Goal: Task Accomplishment & Management: Use online tool/utility

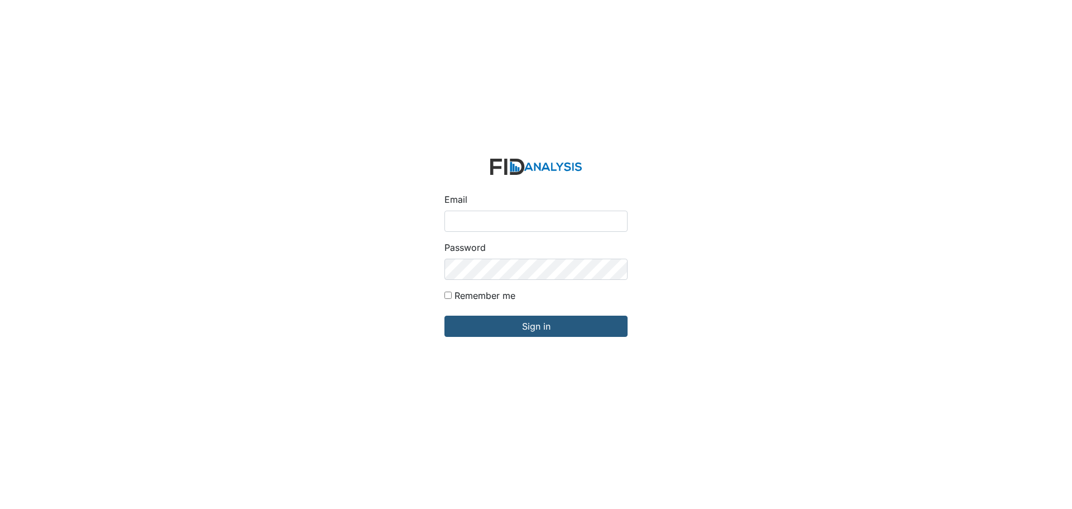
click at [496, 219] on input "Email" at bounding box center [535, 220] width 183 height 21
type input "[EMAIL_ADDRESS][DOMAIN_NAME]"
click at [444, 315] on input "Sign in" at bounding box center [535, 325] width 183 height 21
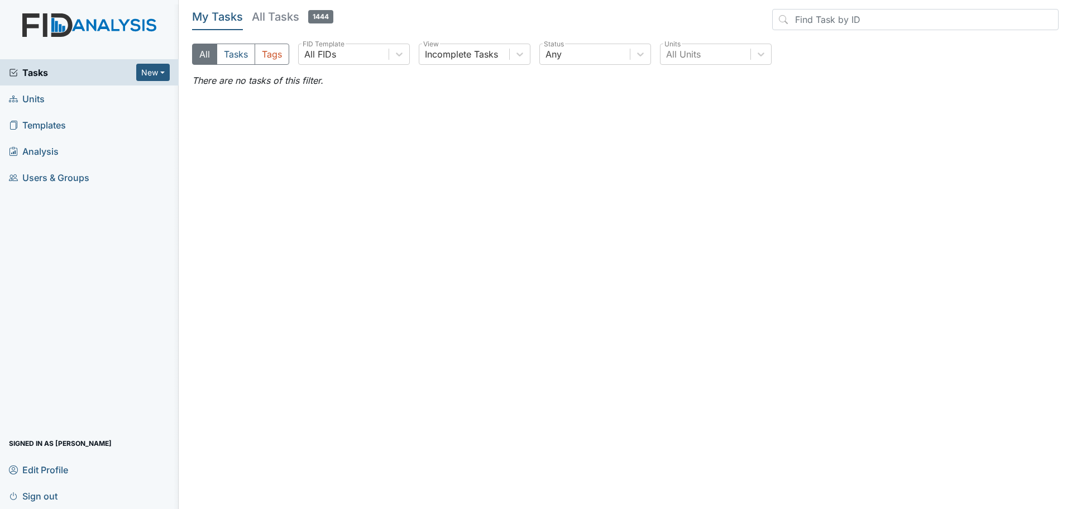
click at [26, 100] on span "Units" at bounding box center [27, 98] width 36 height 17
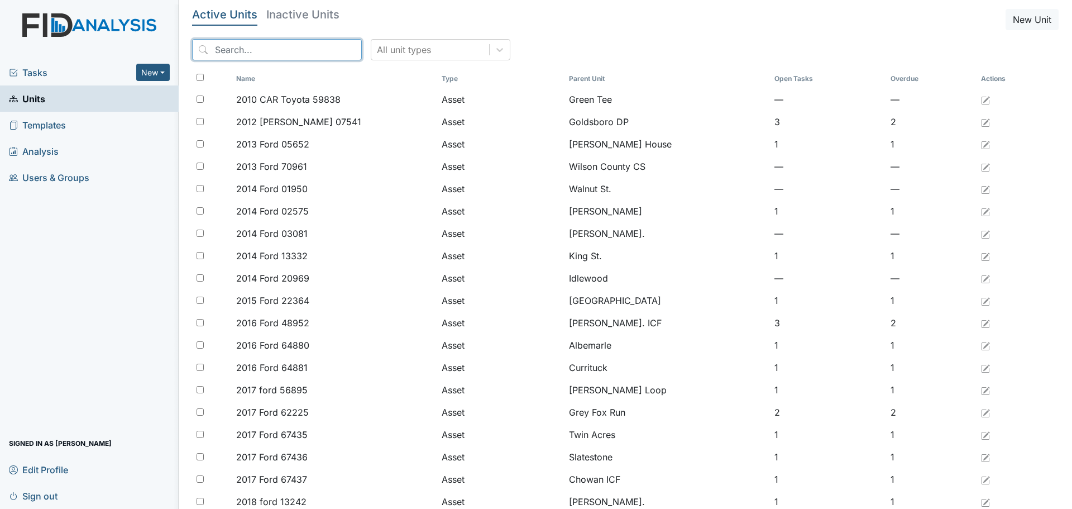
click at [269, 46] on input "search" at bounding box center [277, 49] width 170 height 21
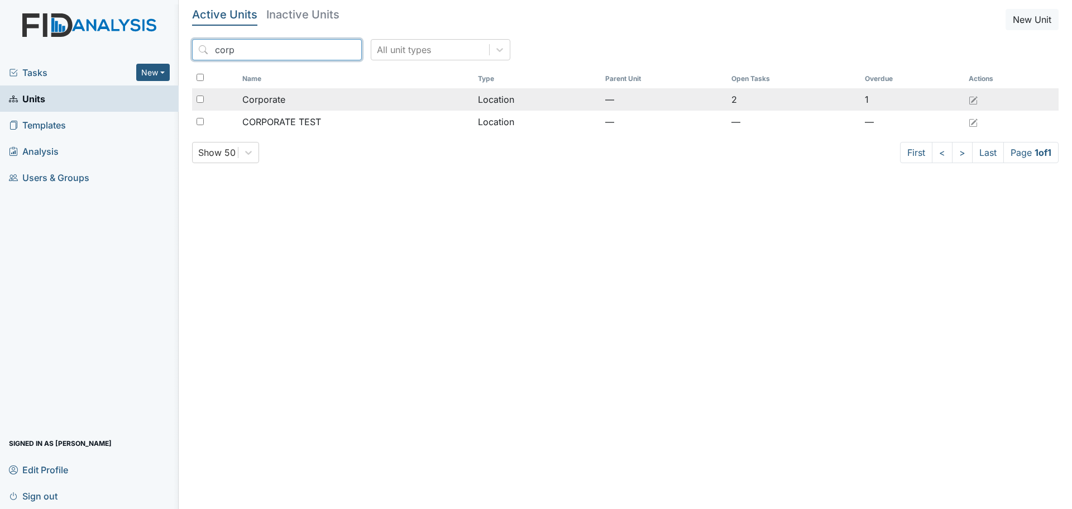
type input "corp"
click at [267, 102] on span "Corporate" at bounding box center [263, 99] width 43 height 13
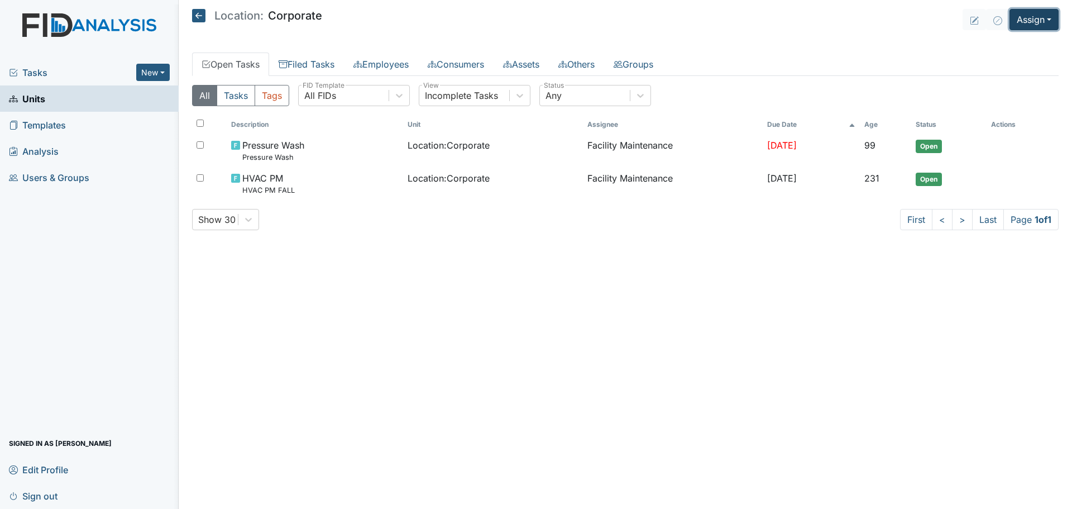
click at [1047, 17] on button "Assign" at bounding box center [1033, 19] width 49 height 21
click at [1016, 64] on link "Assign Inspection" at bounding box center [1007, 63] width 100 height 18
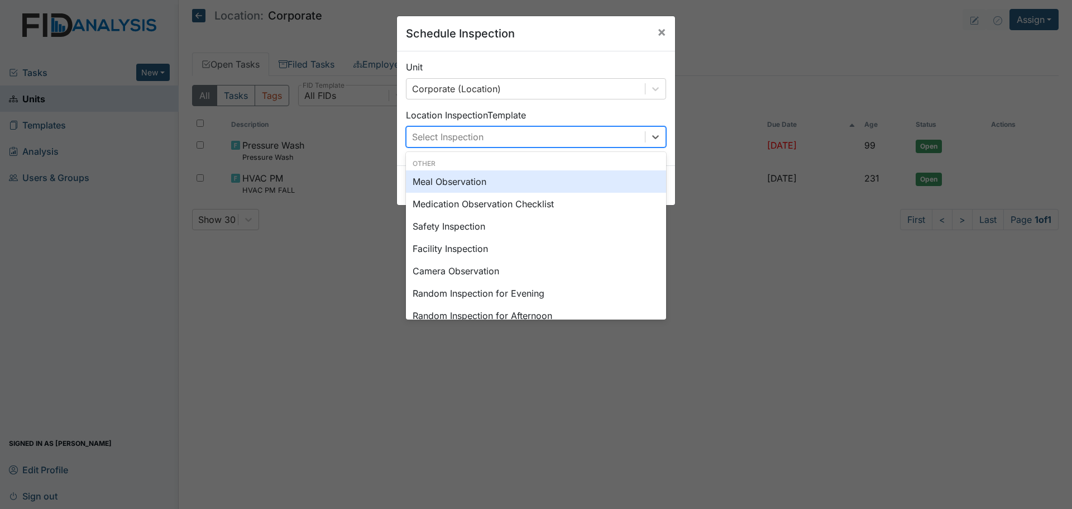
click at [579, 137] on div "Select Inspection" at bounding box center [525, 137] width 238 height 20
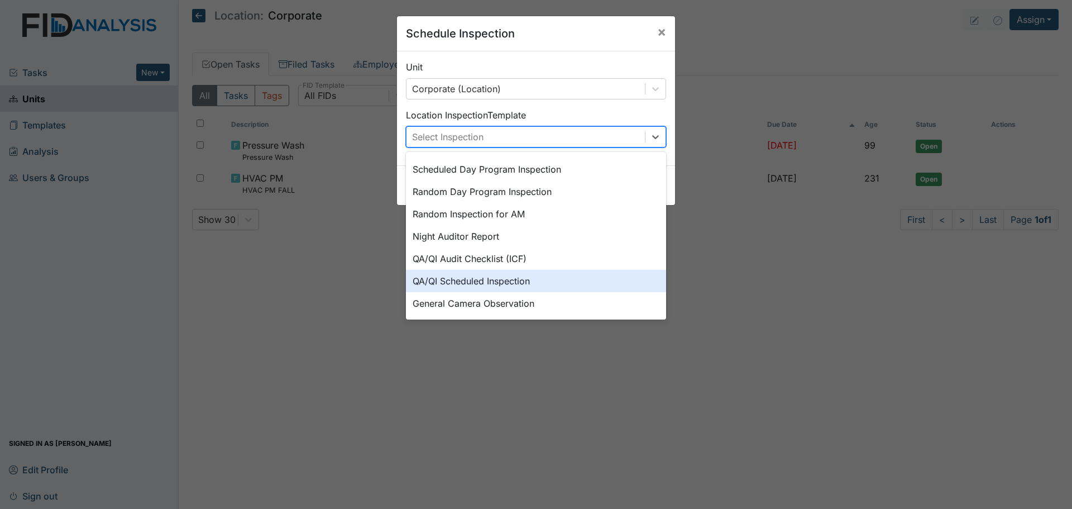
scroll to position [193, 0]
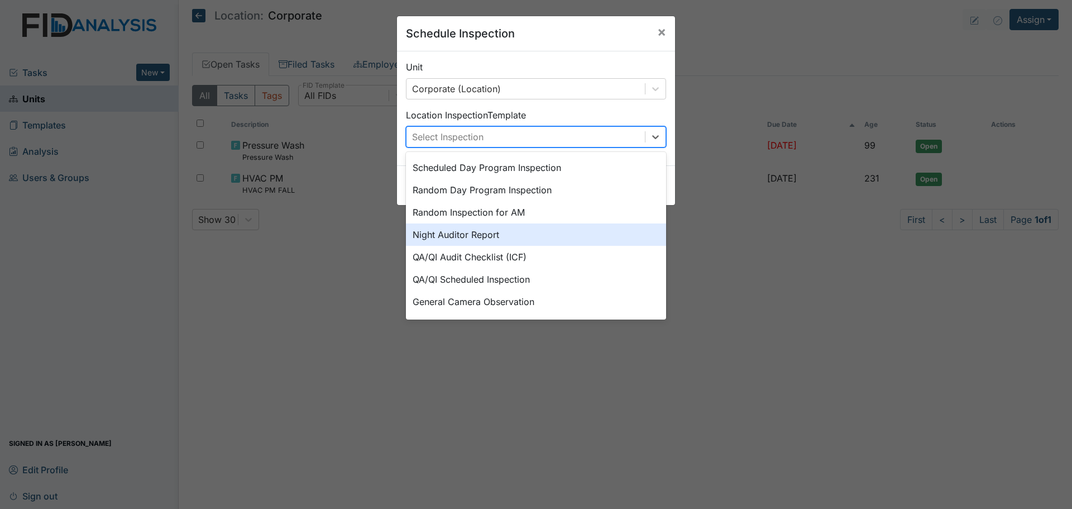
click at [497, 236] on div "Night Auditor Report" at bounding box center [536, 234] width 260 height 22
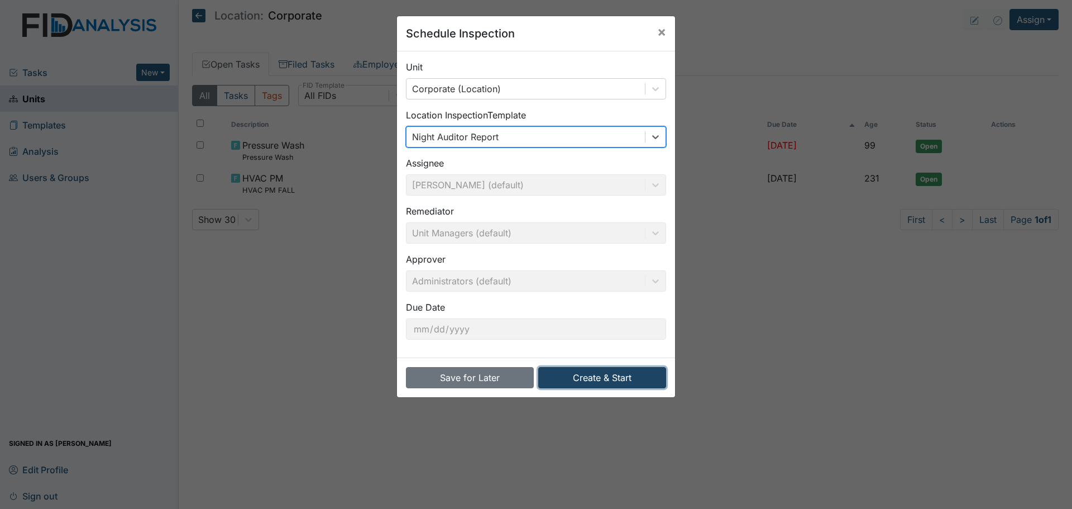
click at [600, 379] on button "Create & Start" at bounding box center [602, 377] width 128 height 21
